Goal: Task Accomplishment & Management: Complete application form

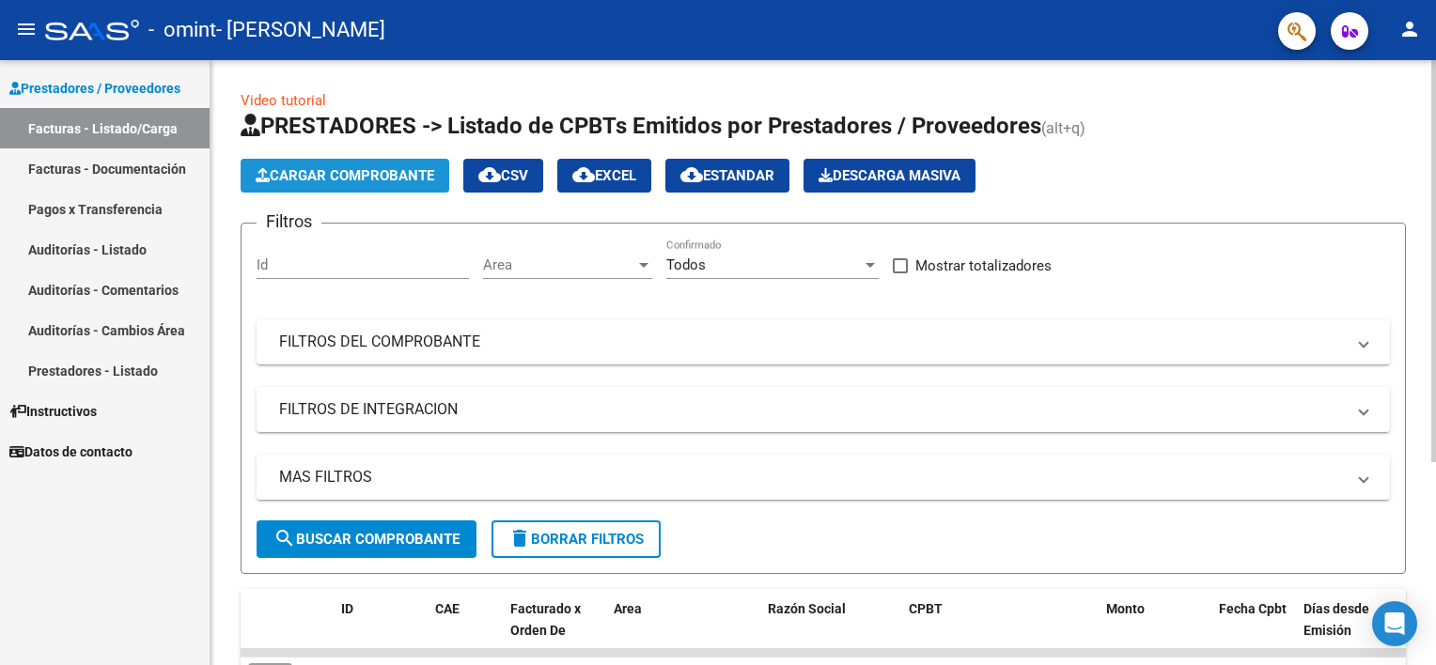
click at [327, 167] on span "Cargar Comprobante" at bounding box center [345, 175] width 179 height 17
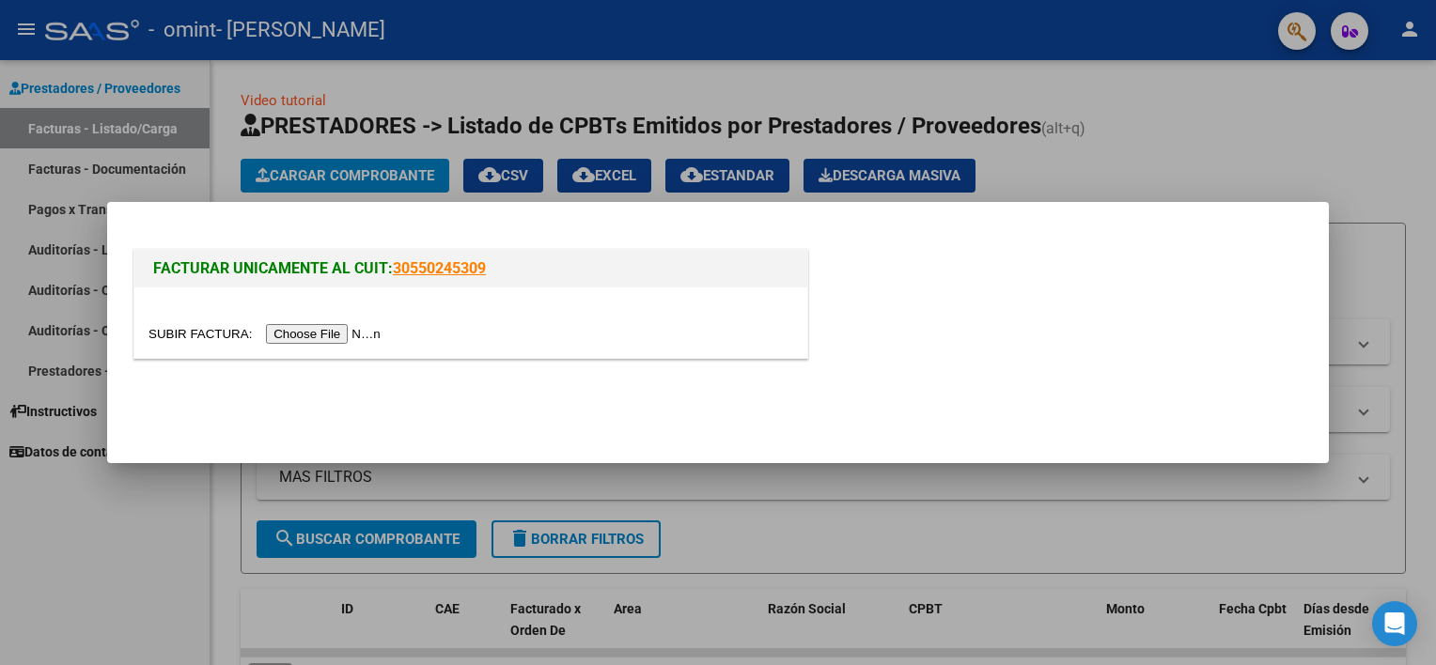
click at [300, 335] on input "file" at bounding box center [268, 334] width 238 height 20
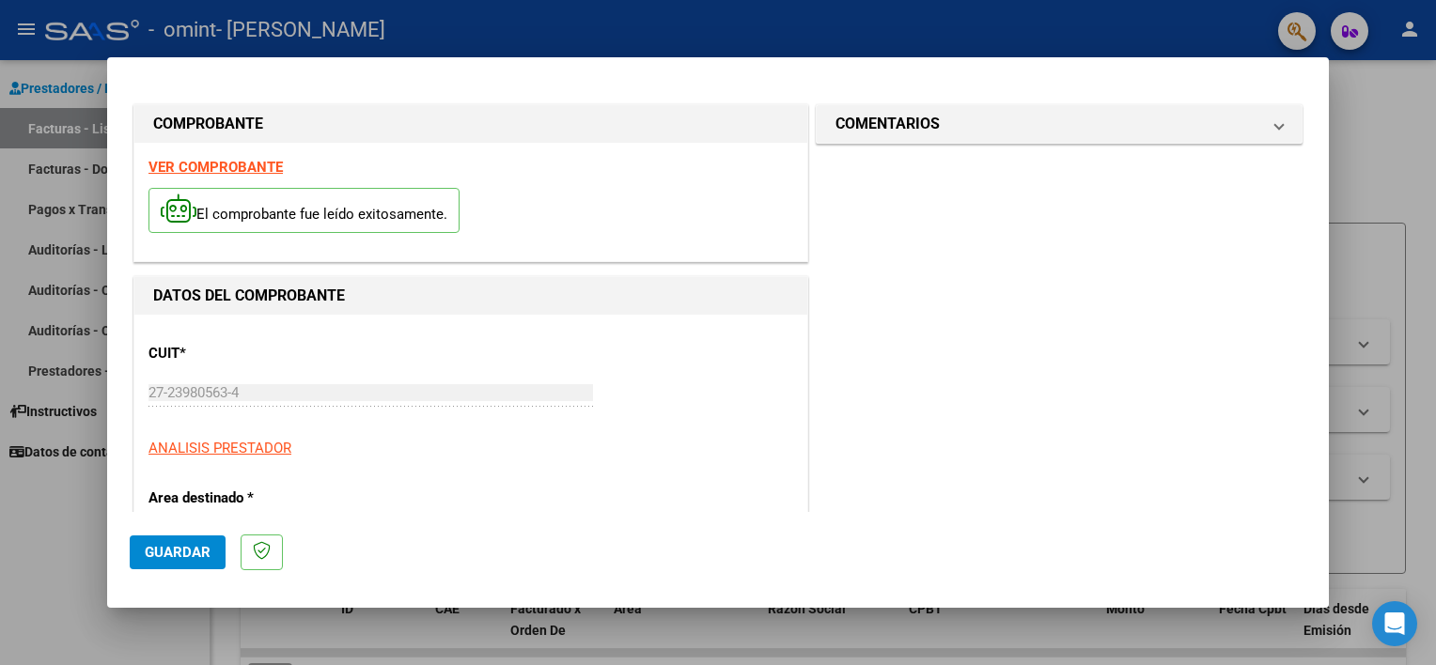
click at [190, 558] on span "Guardar" at bounding box center [178, 552] width 66 height 17
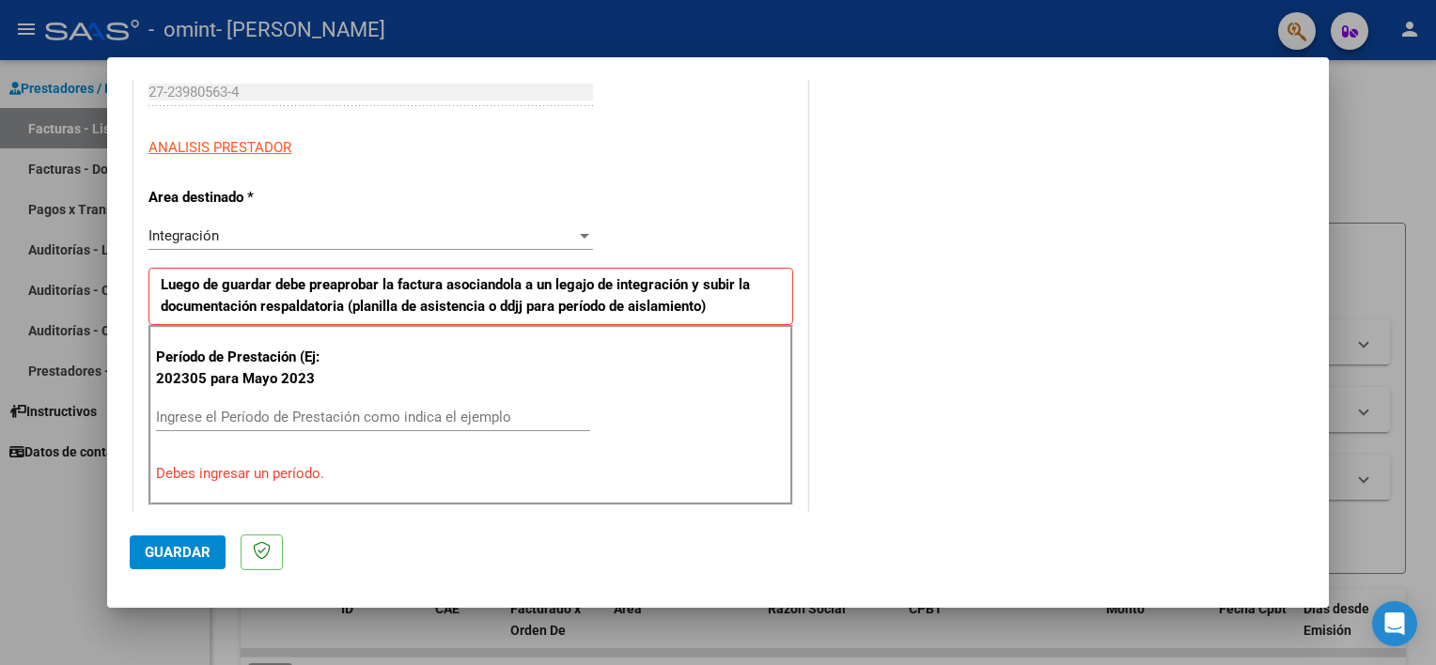
scroll to position [338, 0]
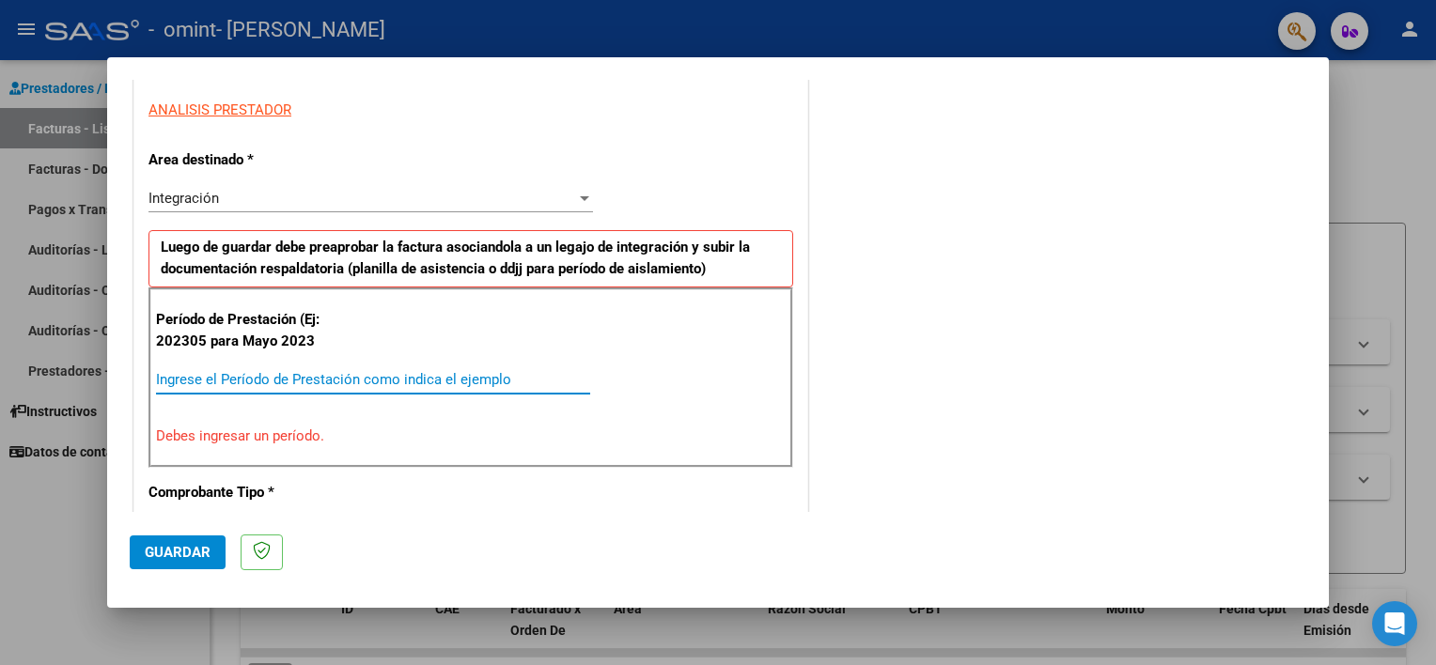
click at [285, 372] on input "Ingrese el Período de Prestación como indica el ejemplo" at bounding box center [373, 379] width 434 height 17
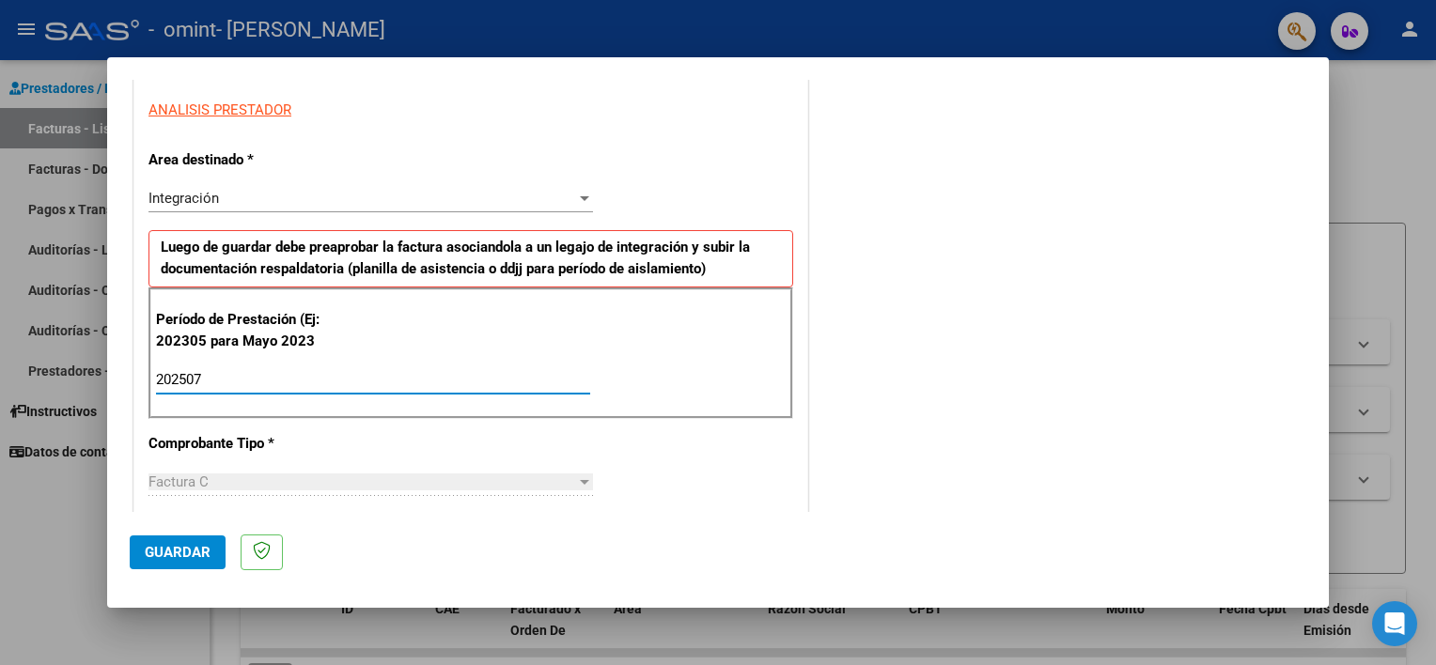
type input "202507"
click at [578, 477] on div at bounding box center [584, 482] width 17 height 15
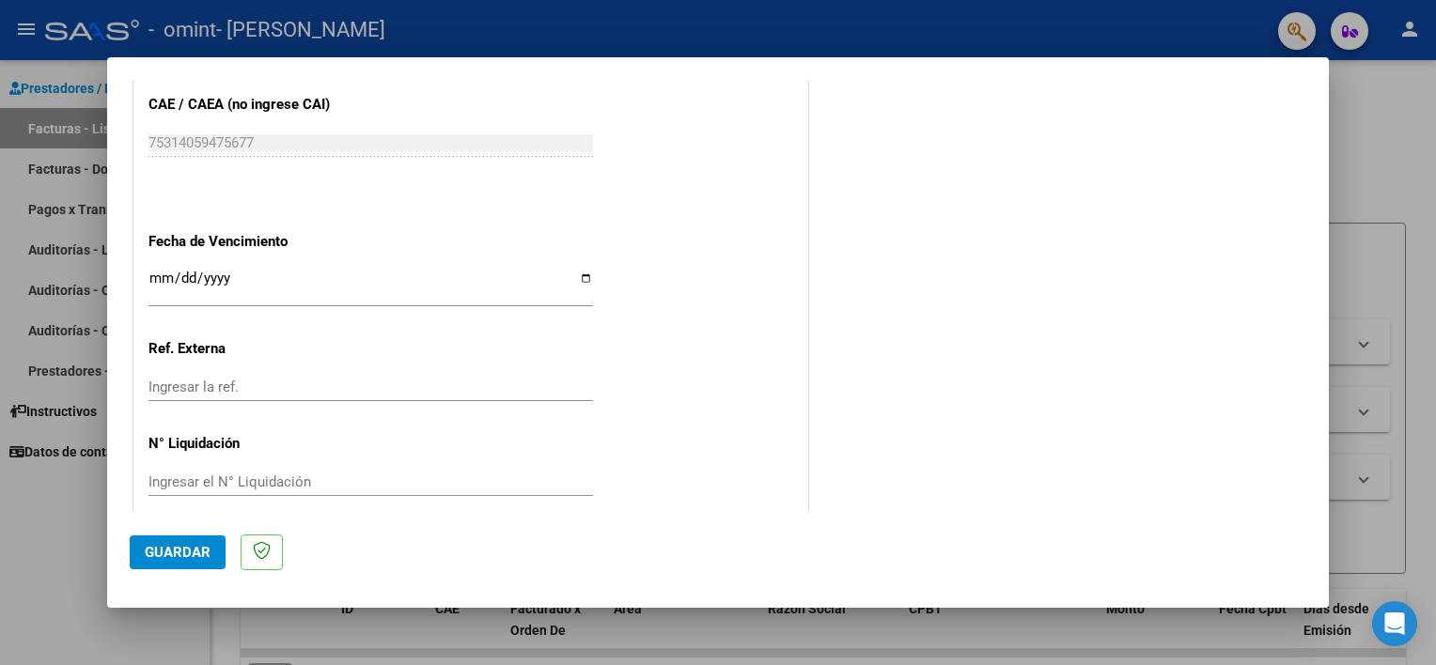
scroll to position [1184, 0]
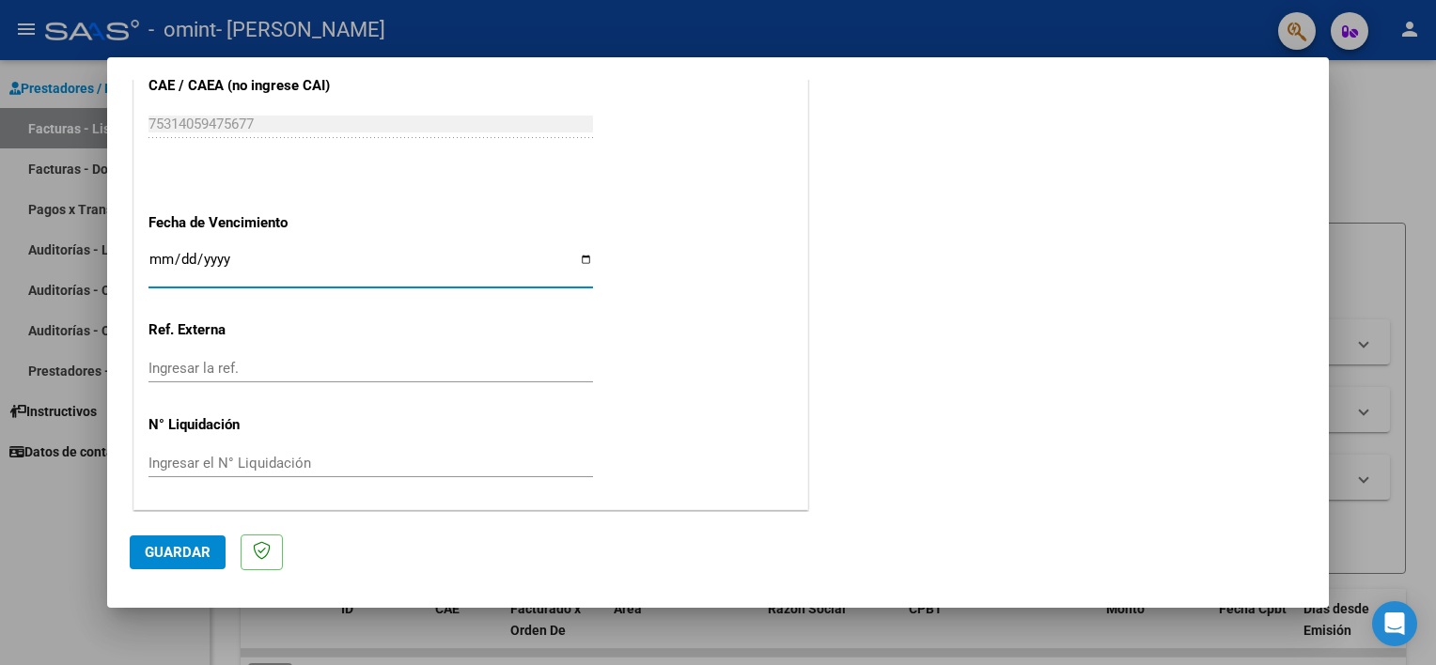
click at [583, 256] on input "Ingresar la fecha" at bounding box center [371, 267] width 445 height 30
click at [581, 256] on input "Ingresar la fecha" at bounding box center [371, 267] width 445 height 30
type input "[DATE]"
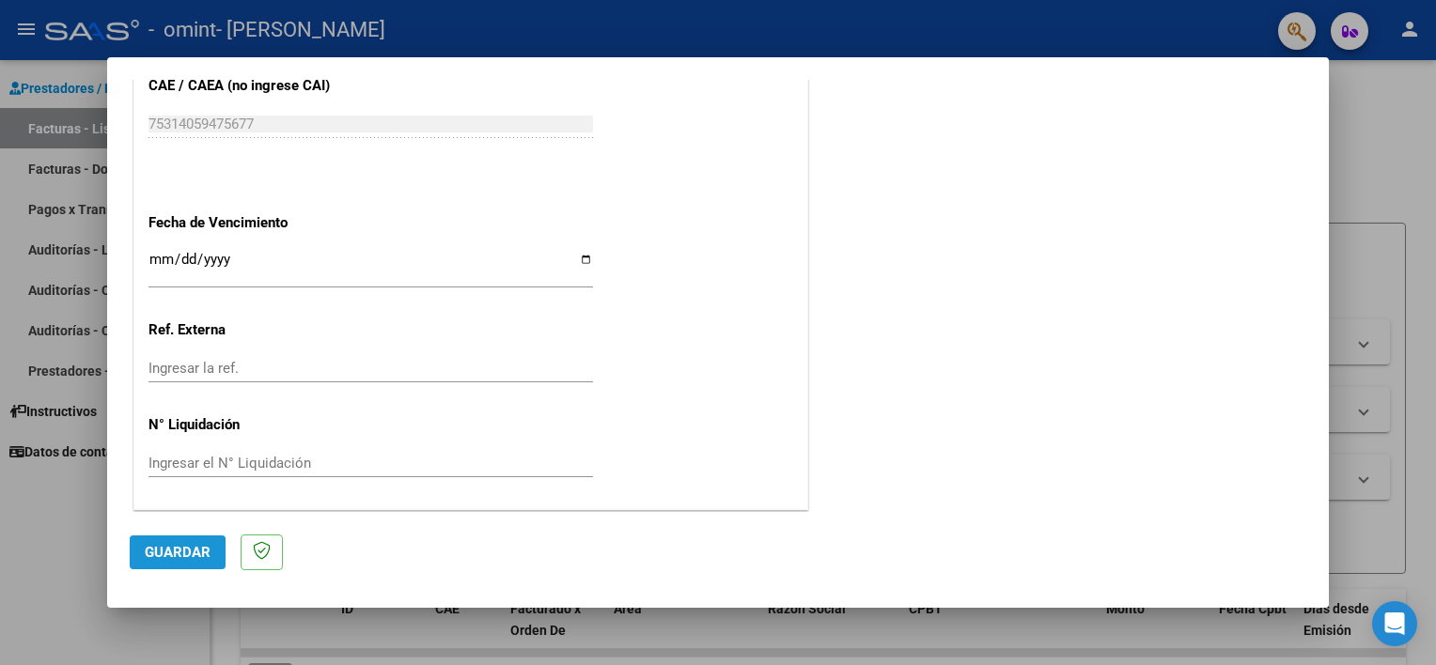
click at [162, 556] on span "Guardar" at bounding box center [178, 552] width 66 height 17
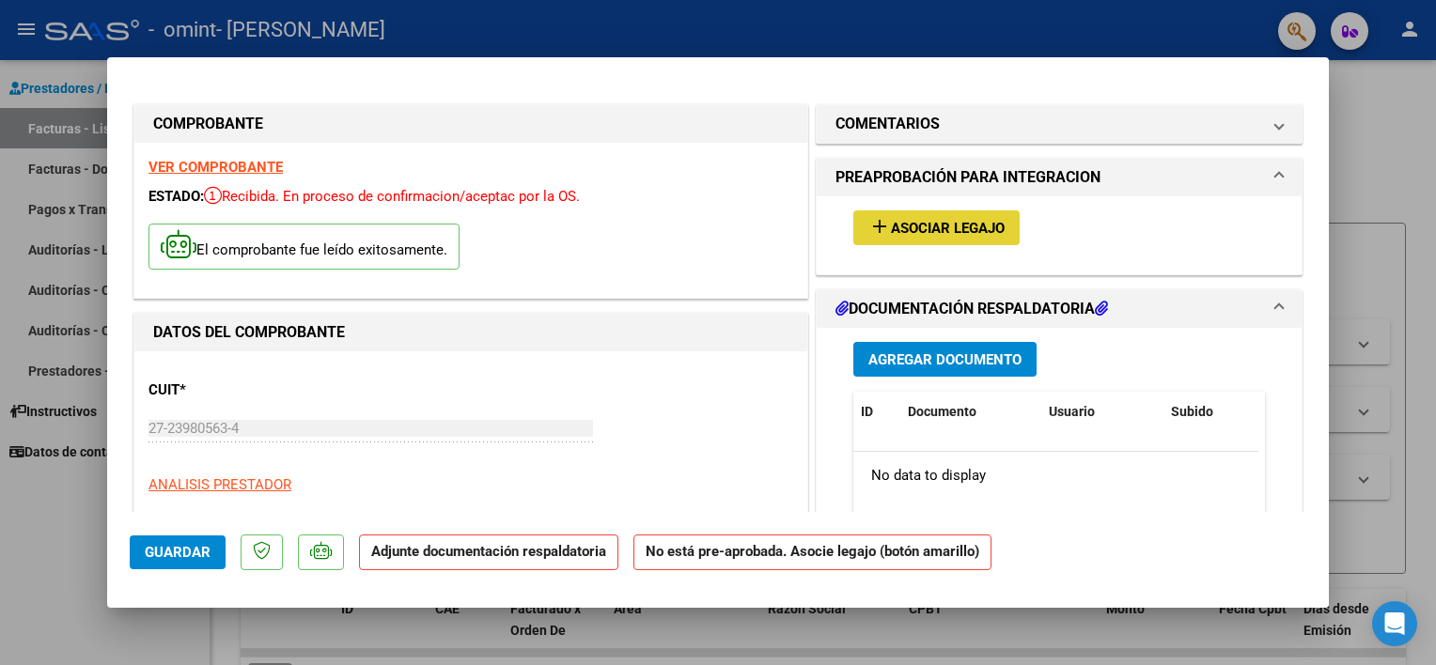
click at [927, 229] on span "Asociar Legajo" at bounding box center [948, 228] width 114 height 17
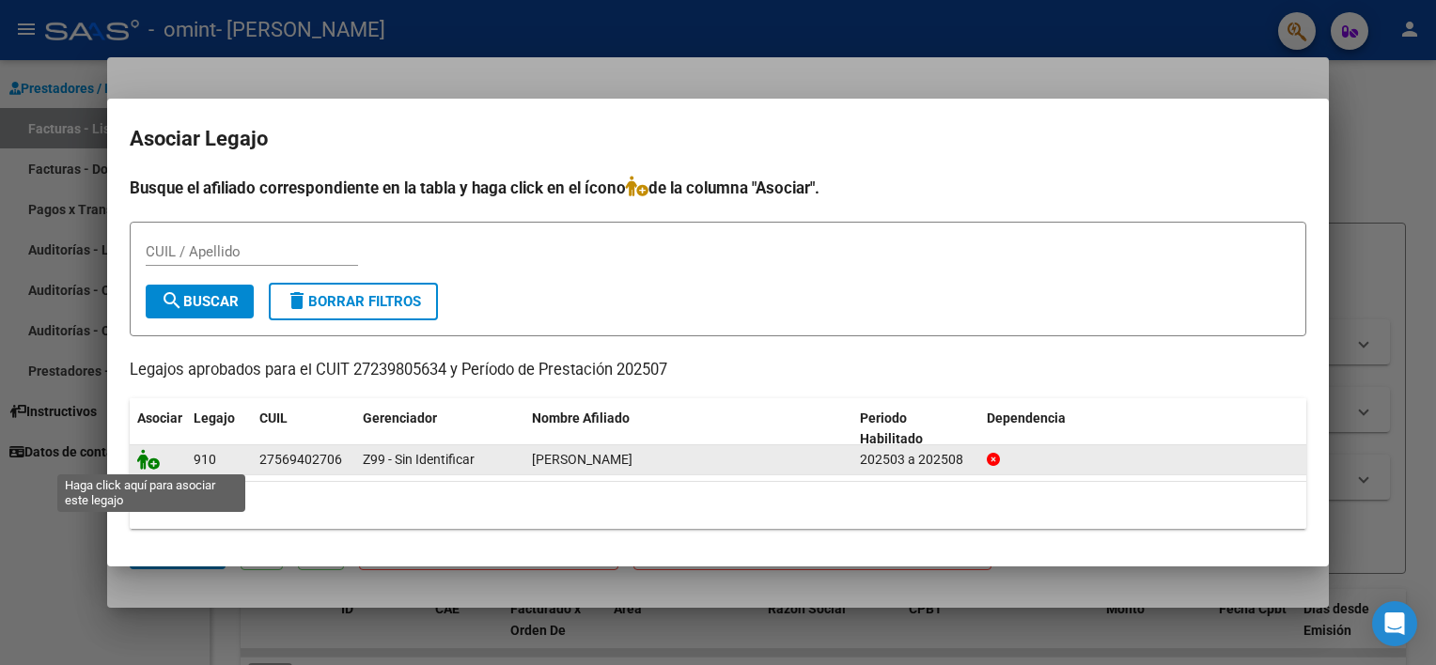
click at [149, 458] on icon at bounding box center [148, 459] width 23 height 21
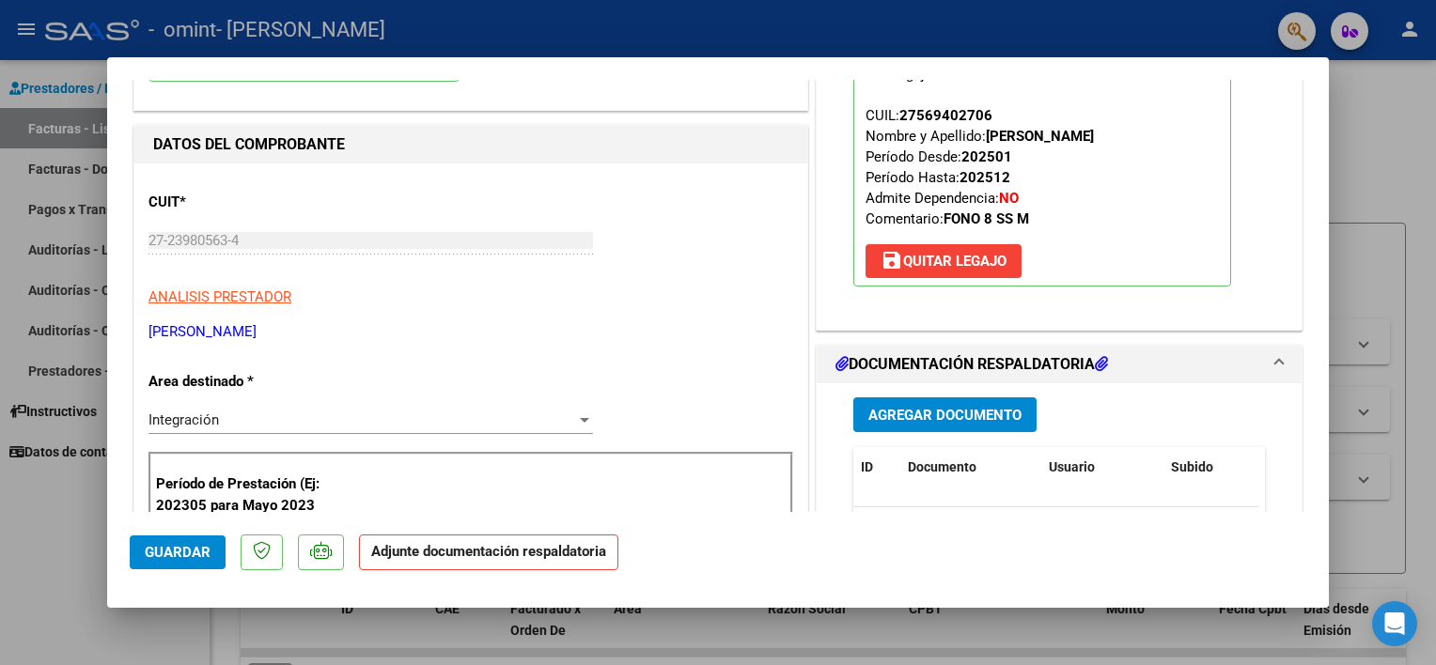
scroll to position [226, 0]
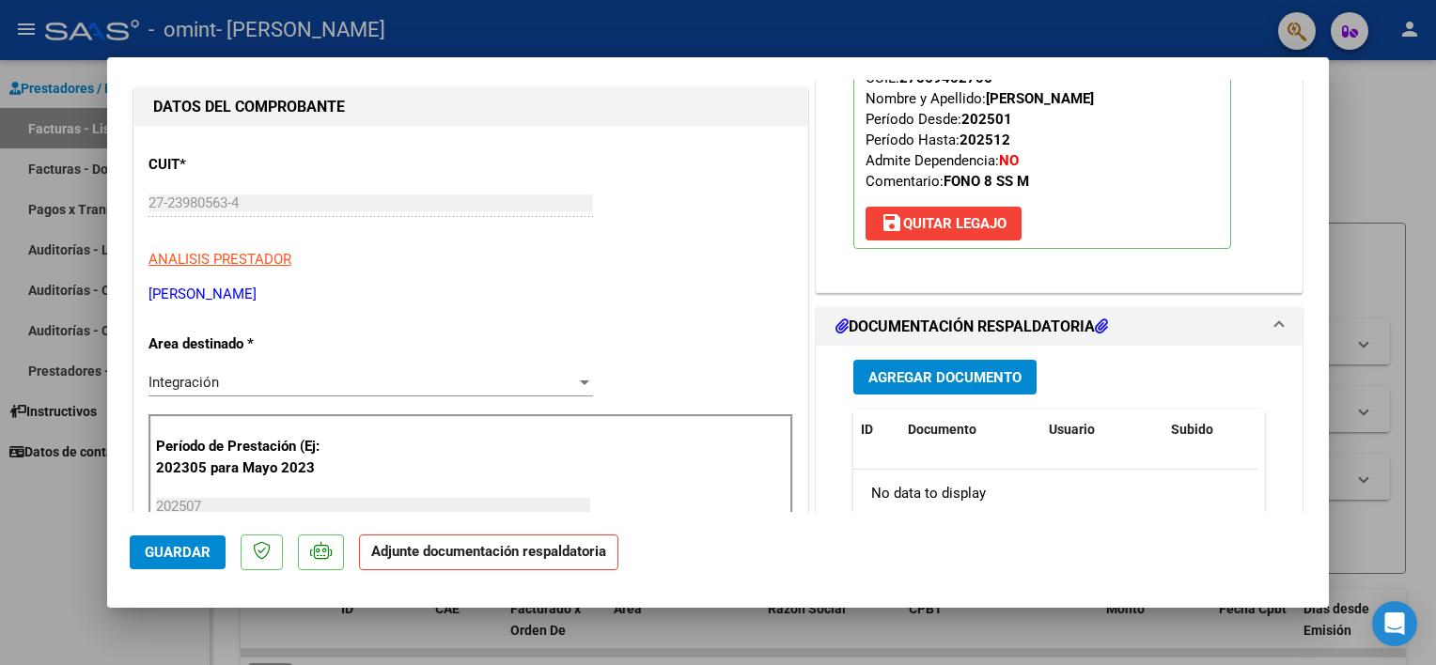
click at [926, 372] on span "Agregar Documento" at bounding box center [944, 377] width 153 height 17
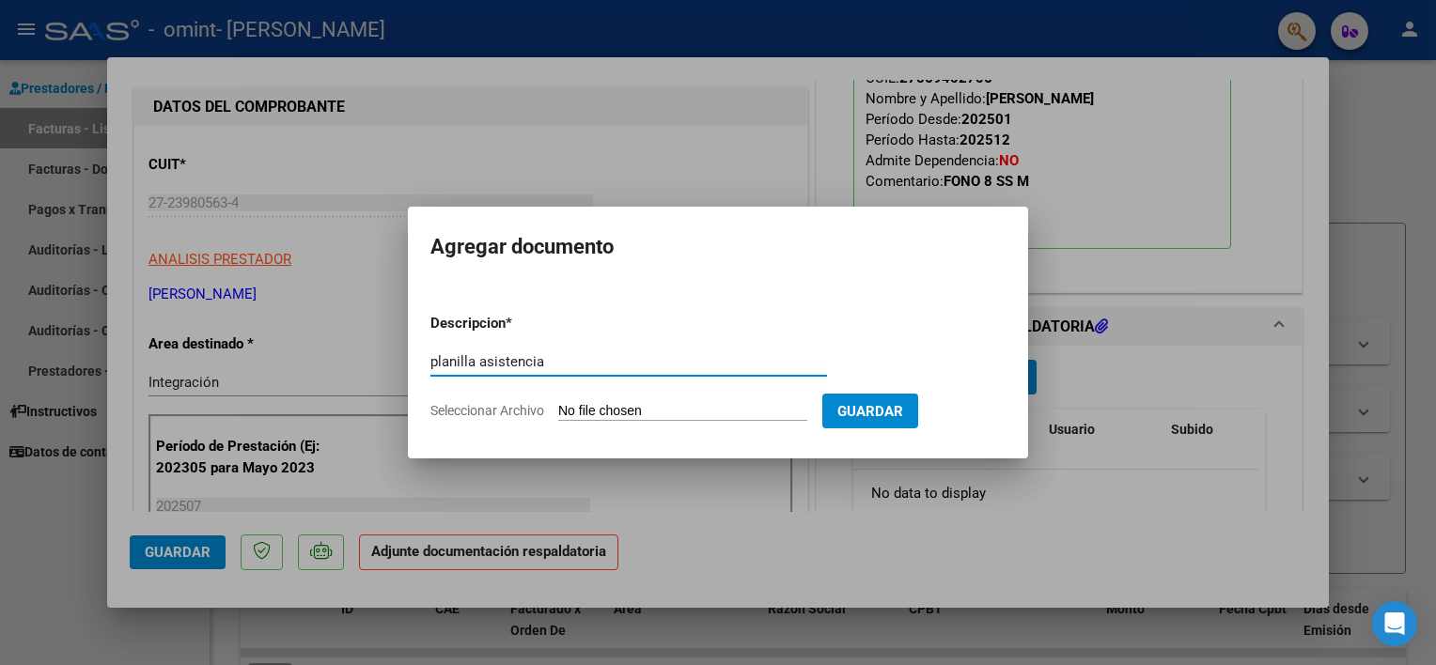
type input "planilla asistencia"
click at [508, 404] on span "Seleccionar Archivo" at bounding box center [487, 410] width 114 height 15
click at [558, 404] on input "Seleccionar Archivo" at bounding box center [682, 412] width 249 height 18
type input "C:\fakepath\Planilla asistencia [DATE].pdf"
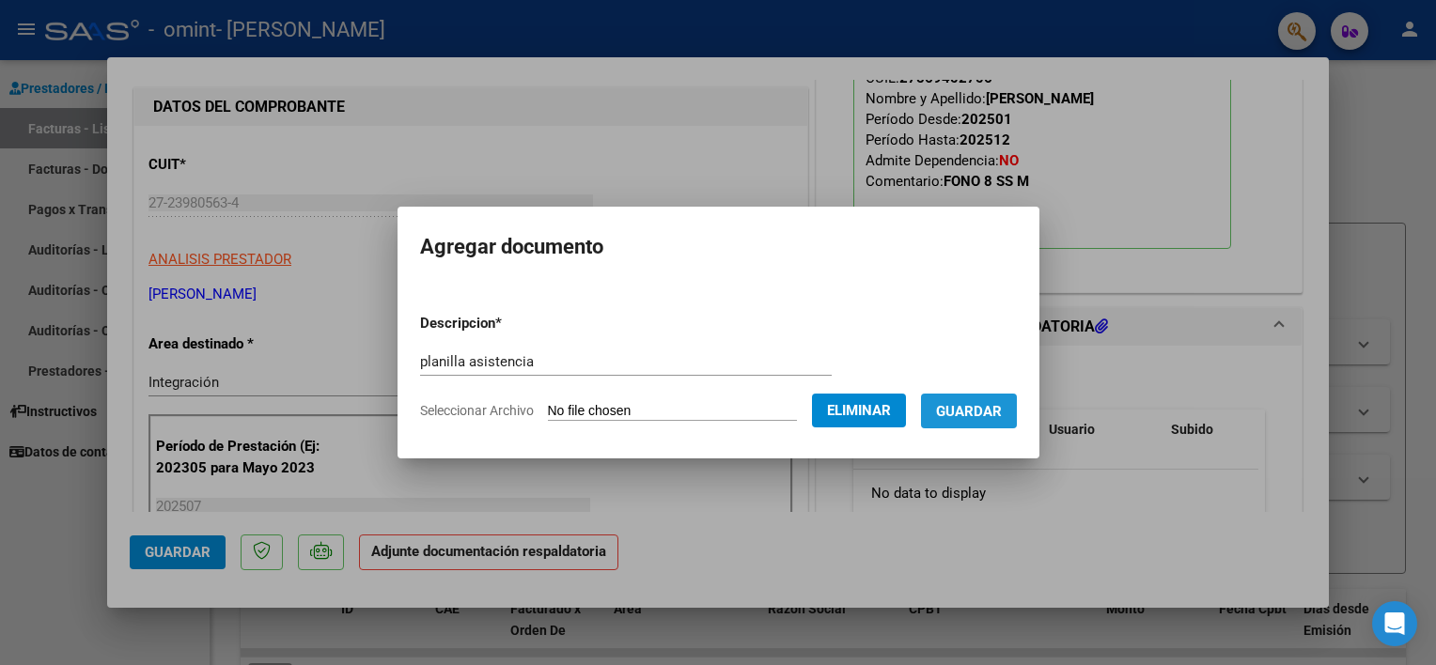
click at [981, 413] on span "Guardar" at bounding box center [969, 411] width 66 height 17
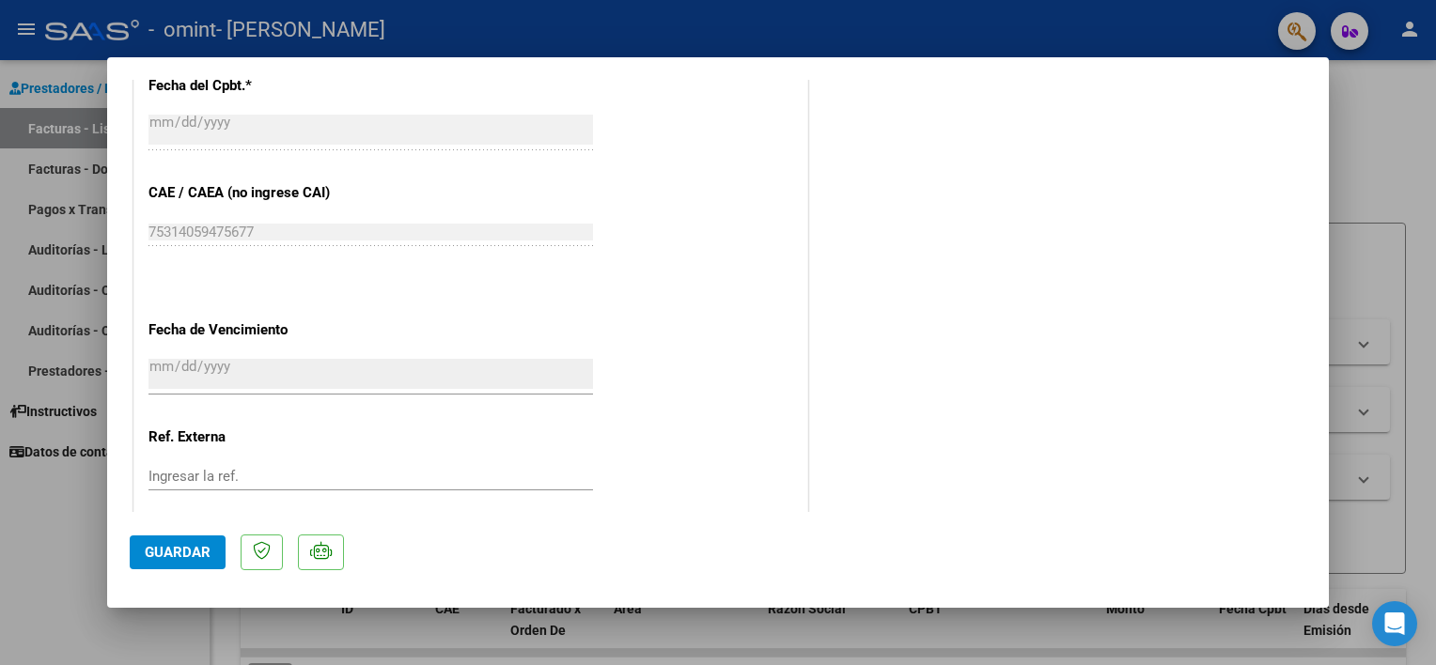
scroll to position [1248, 0]
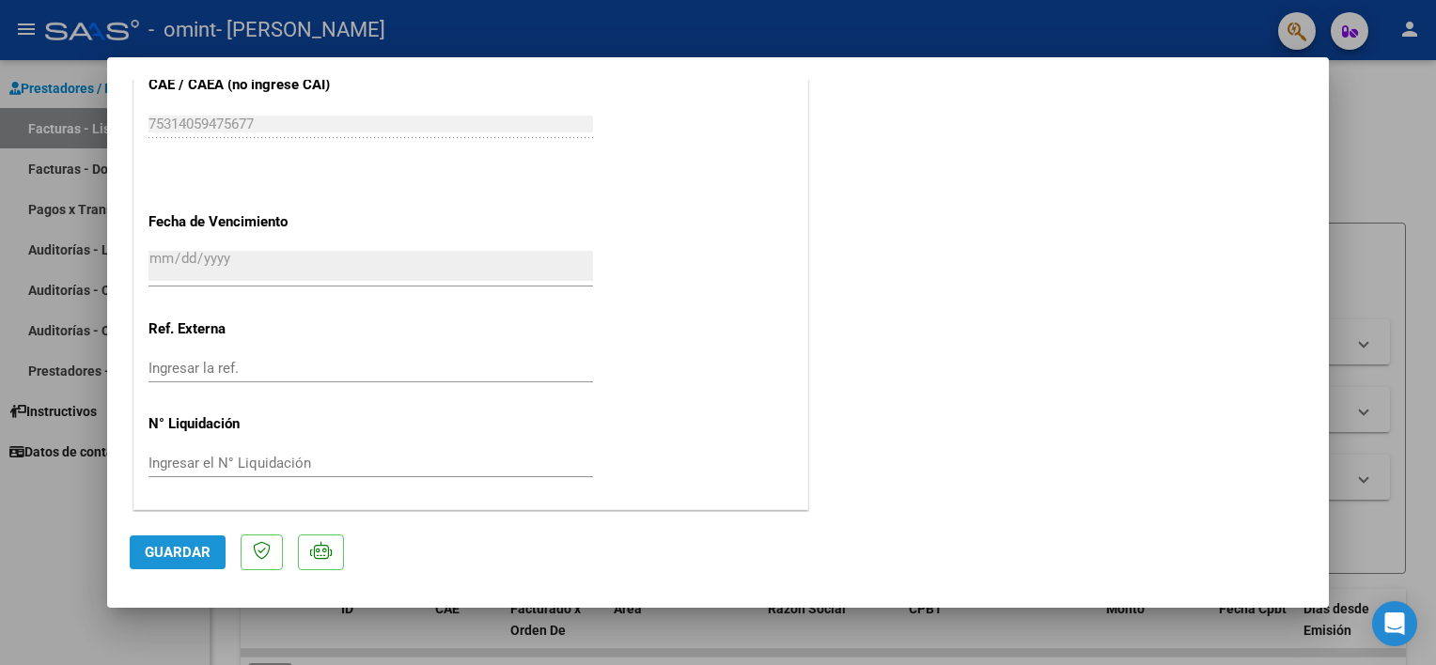
click at [166, 560] on span "Guardar" at bounding box center [178, 552] width 66 height 17
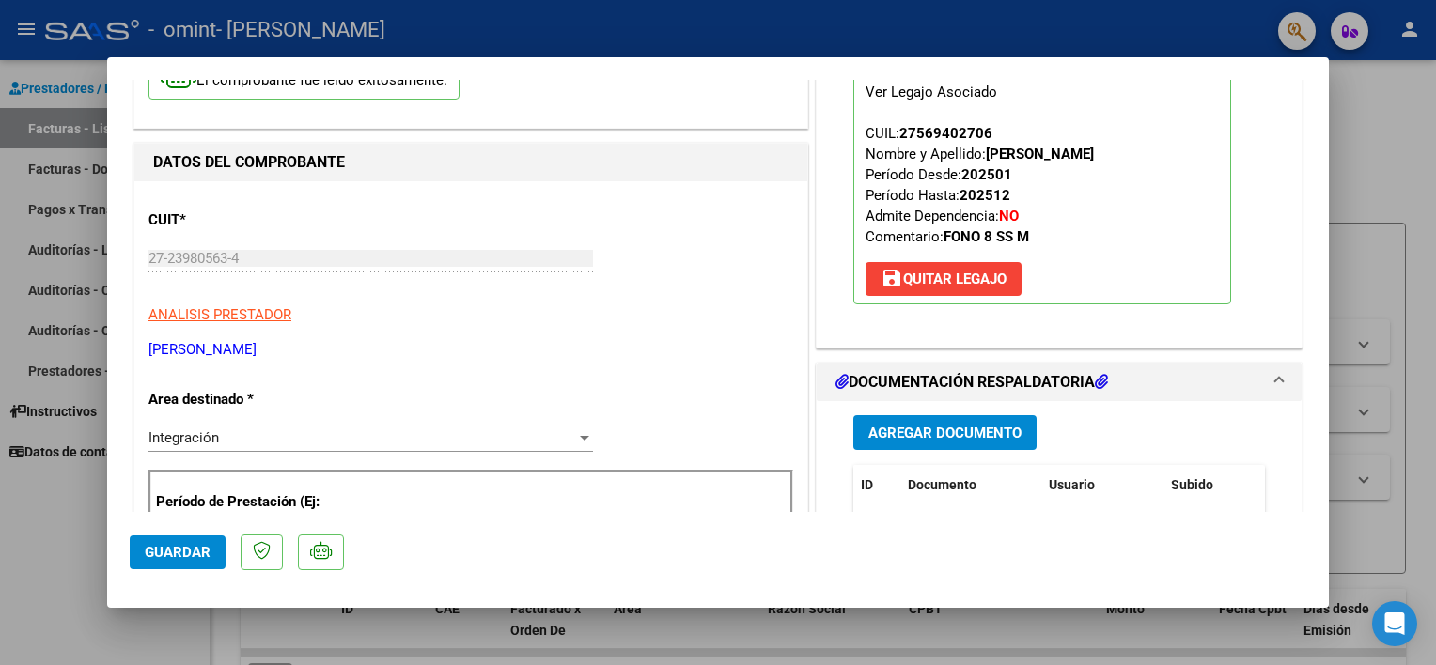
scroll to position [0, 0]
